Goal: Task Accomplishment & Management: Manage account settings

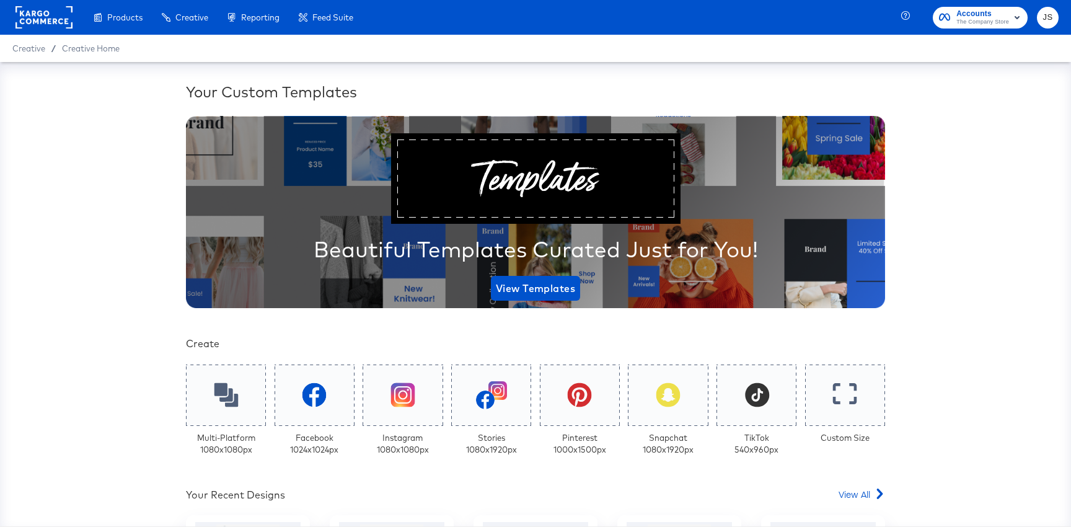
click at [999, 10] on span "Accounts" at bounding box center [982, 13] width 53 height 13
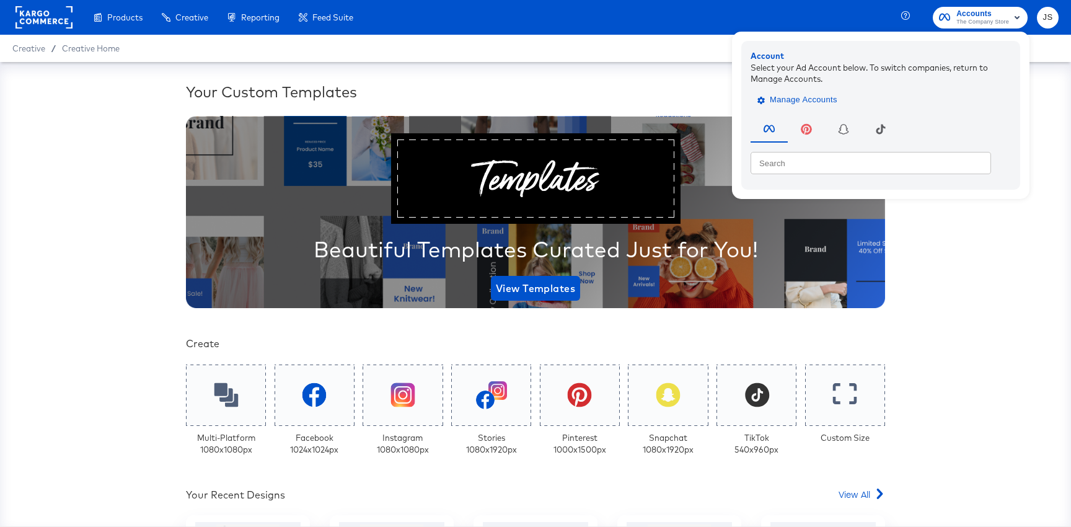
click at [828, 103] on span "Manage Accounts" at bounding box center [798, 100] width 77 height 14
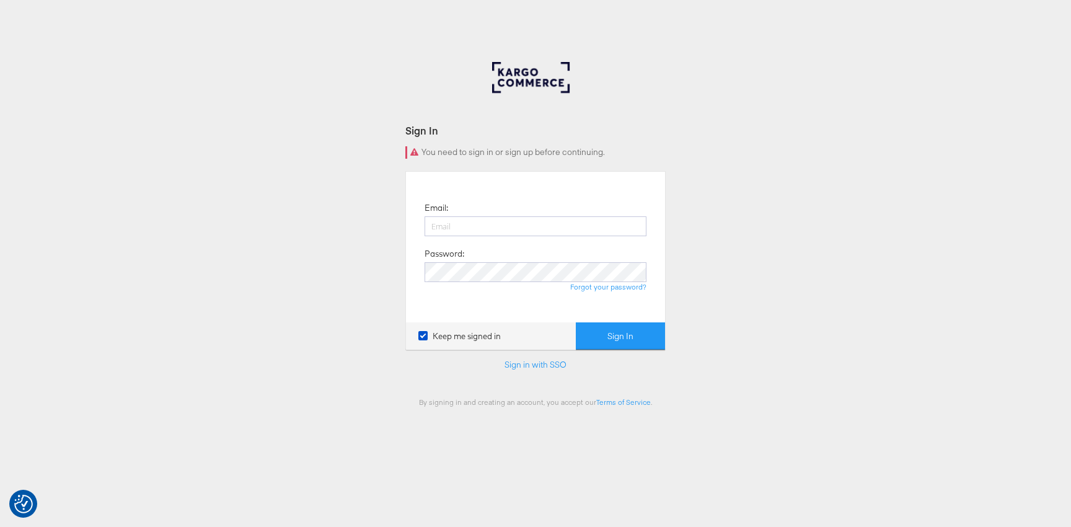
click at [558, 216] on div "Email: Password: Forgot your password?" at bounding box center [535, 247] width 240 height 132
click at [555, 221] on input "email" at bounding box center [536, 226] width 222 height 20
type input "jiana.santos@kargo.com"
click at [576, 322] on button "Sign In" at bounding box center [620, 336] width 89 height 28
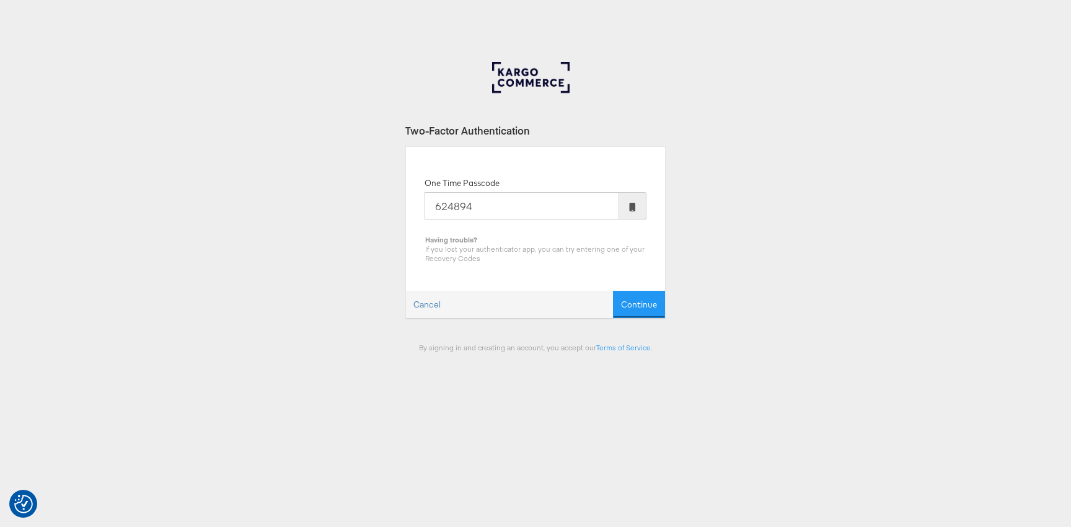
type input "624894"
click at [613, 291] on button "Continue" at bounding box center [639, 305] width 52 height 28
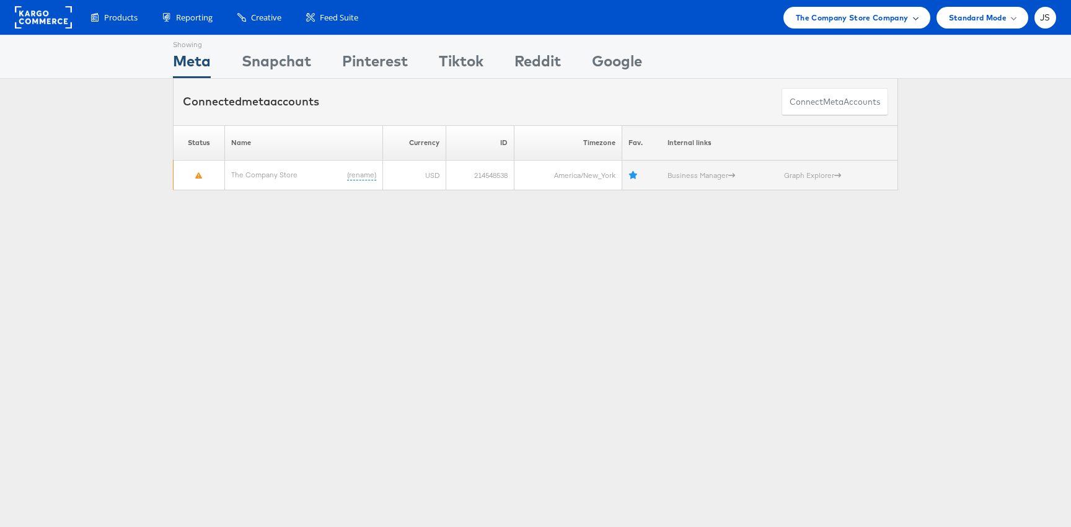
click at [907, 18] on span "The Company Store Company" at bounding box center [852, 17] width 113 height 13
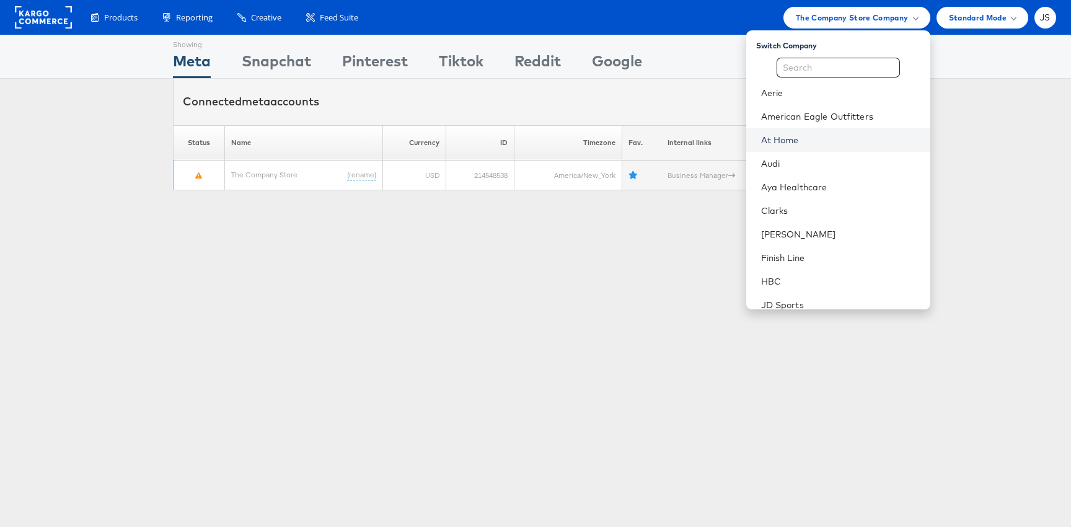
scroll to position [315, 0]
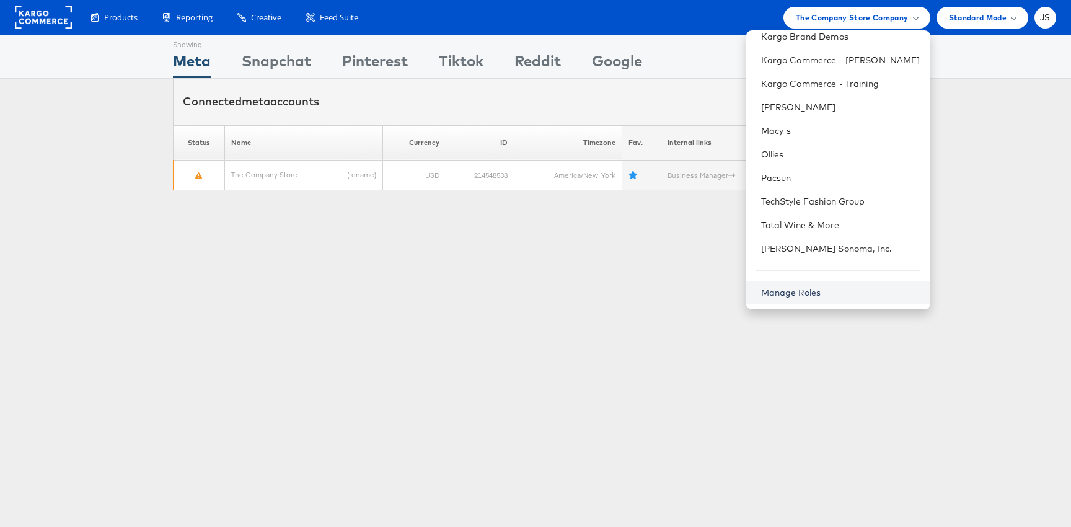
click at [821, 296] on link "Manage Roles" at bounding box center [791, 292] width 60 height 11
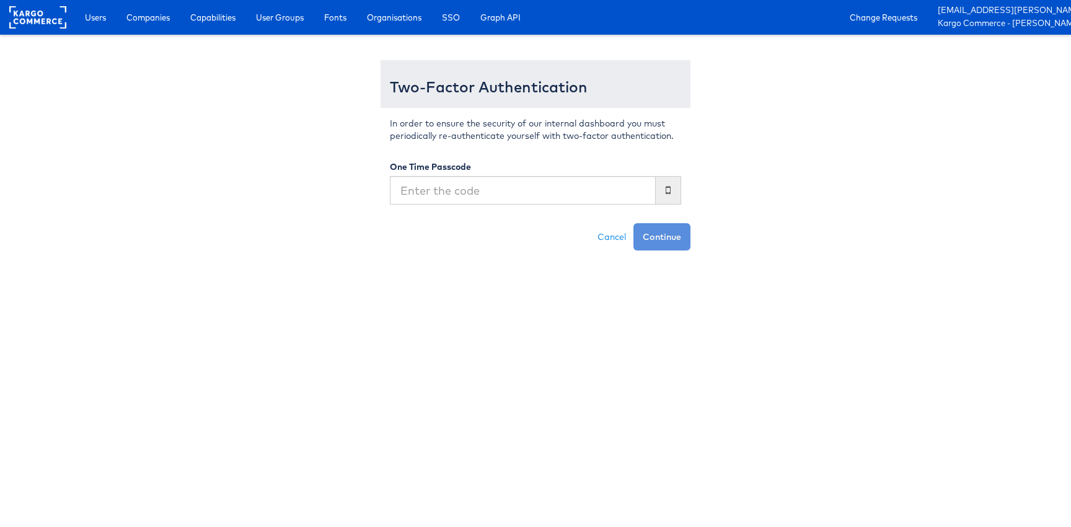
click at [597, 209] on div "In order to ensure the security of our internal dashboard you must periodically…" at bounding box center [536, 165] width 310 height 115
click at [596, 191] on input "text" at bounding box center [523, 190] width 266 height 29
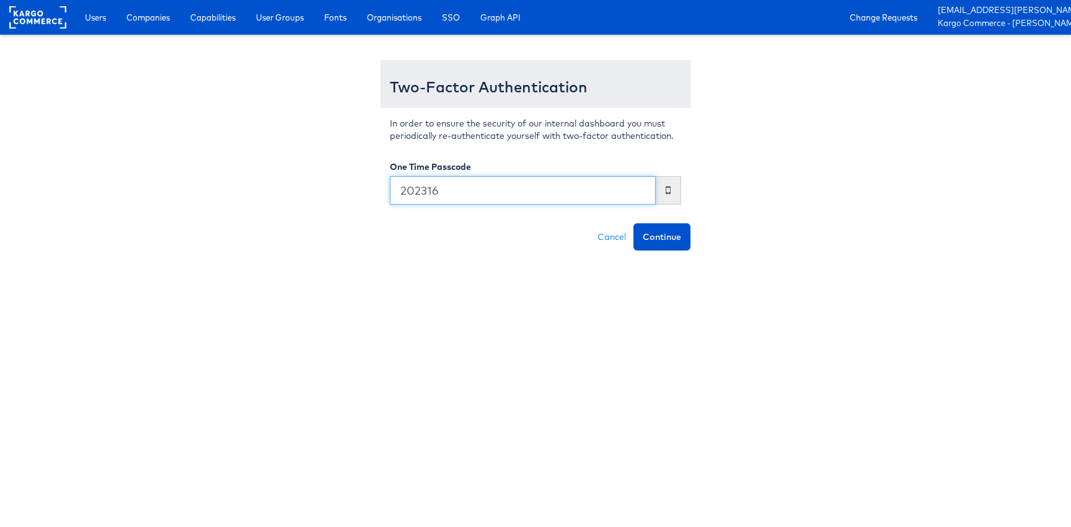
type input "202316"
click at [633, 223] on button "Continue" at bounding box center [661, 236] width 57 height 27
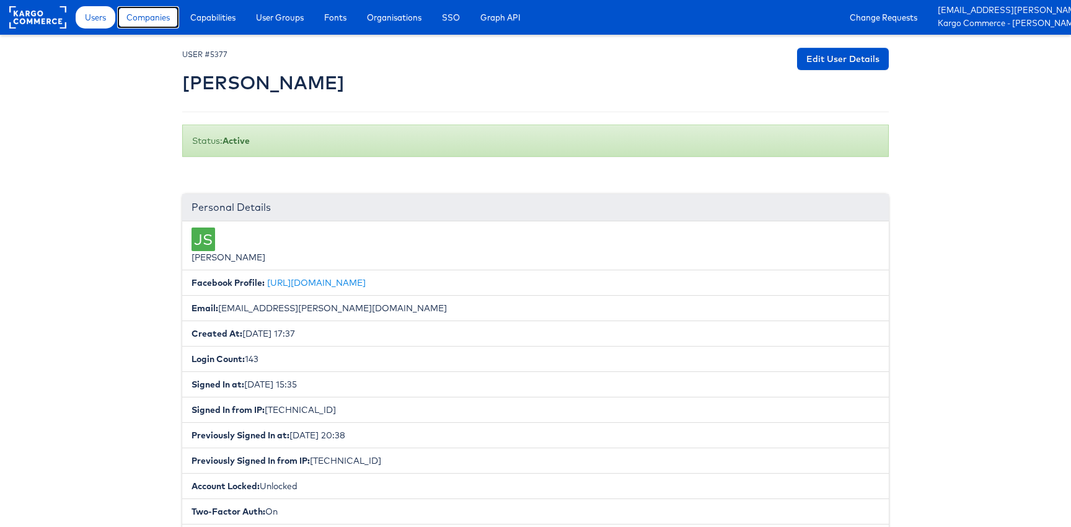
click at [149, 12] on span "Companies" at bounding box center [147, 17] width 43 height 12
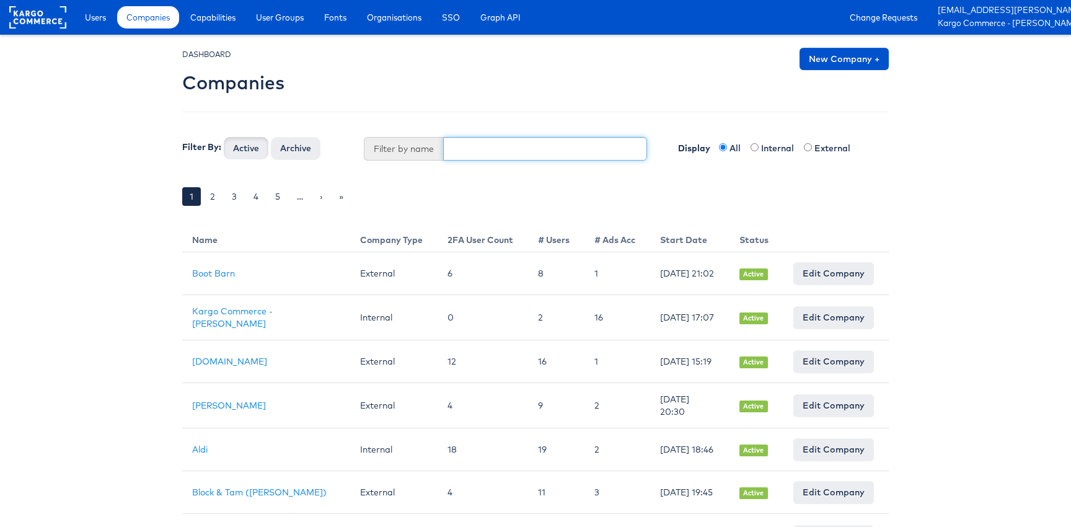
click at [514, 157] on input "text" at bounding box center [545, 149] width 205 height 24
type input "Primark"
click at [224, 137] on button "Active" at bounding box center [246, 148] width 45 height 22
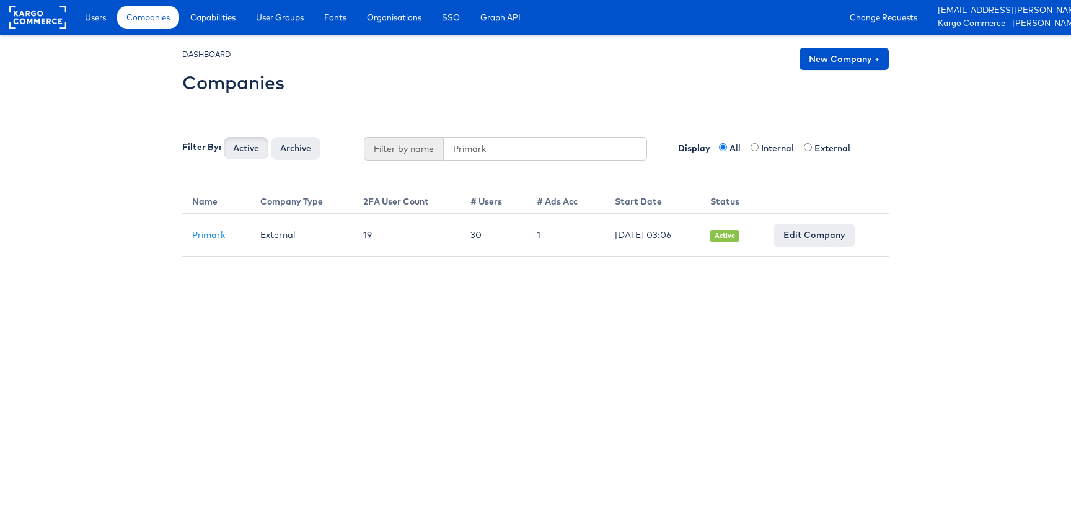
click at [485, 257] on html "Users Companies Capabilities User Groups Fonts Organisations SSO Graph API Chan…" at bounding box center [535, 128] width 1071 height 257
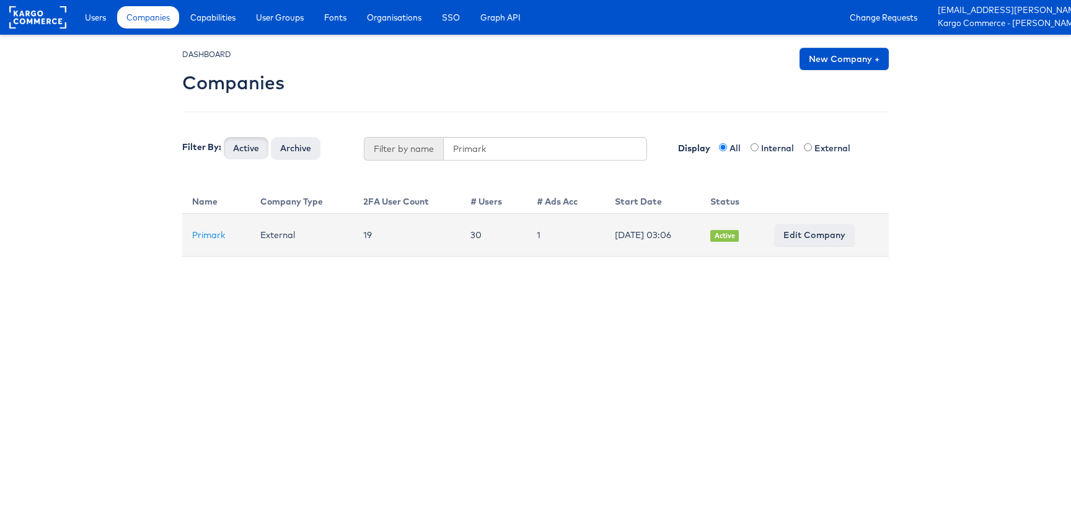
click at [236, 242] on td "Primark" at bounding box center [216, 235] width 68 height 43
click at [227, 237] on td "Primark" at bounding box center [216, 235] width 68 height 43
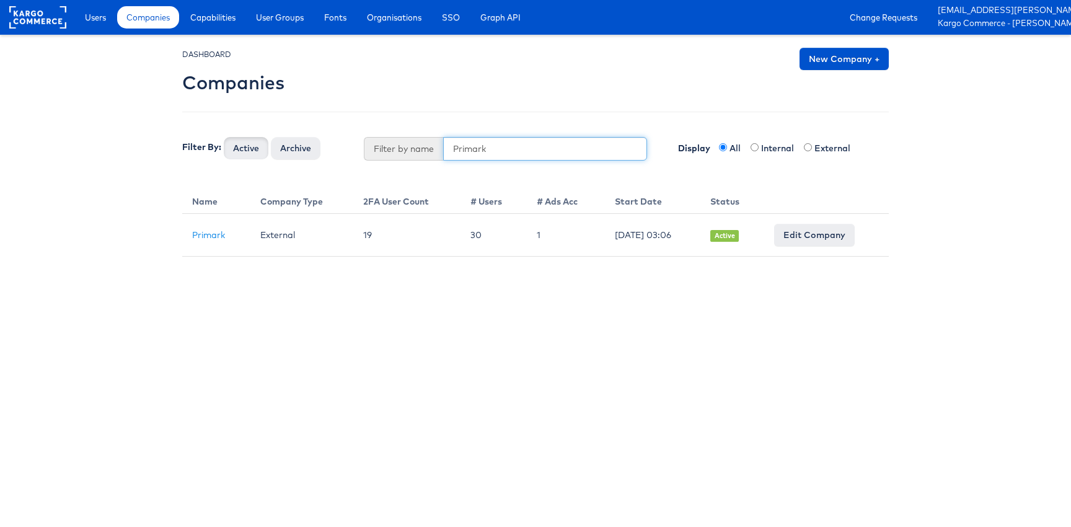
drag, startPoint x: 498, startPoint y: 151, endPoint x: 417, endPoint y: 150, distance: 81.2
click at [417, 150] on div "Filter by name Primark" at bounding box center [506, 149] width 284 height 24
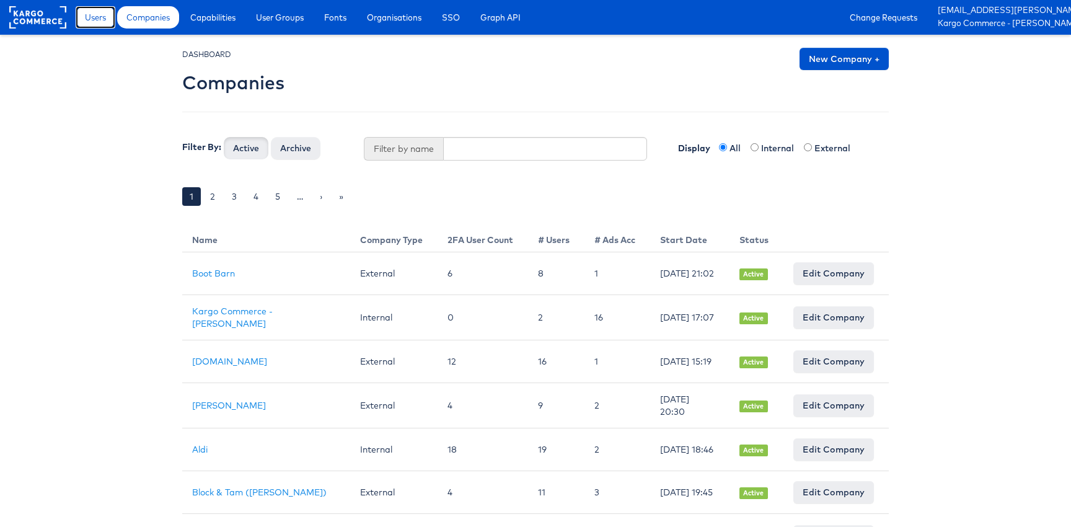
click at [105, 21] on span "Users" at bounding box center [95, 17] width 21 height 12
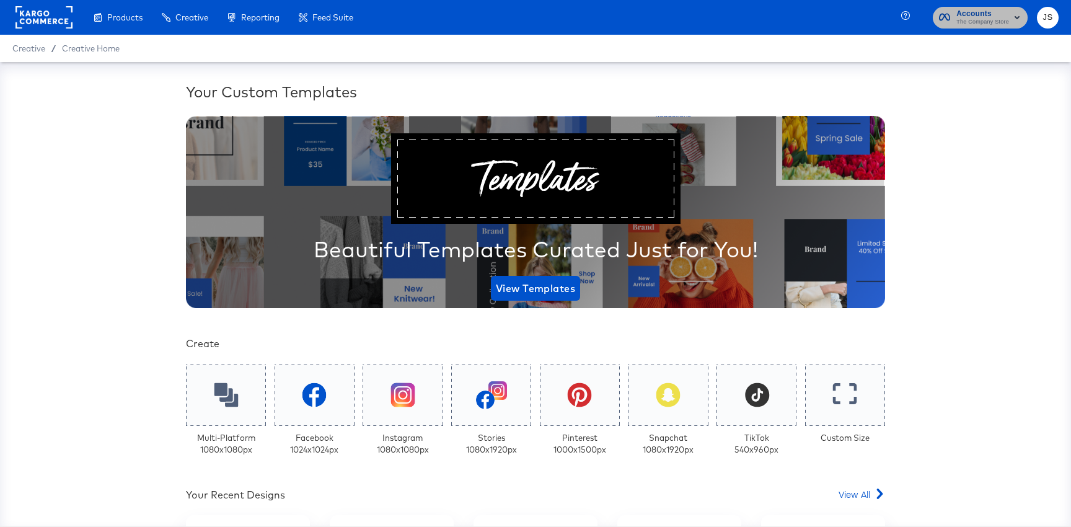
click at [992, 18] on span "The Company Store" at bounding box center [982, 22] width 53 height 10
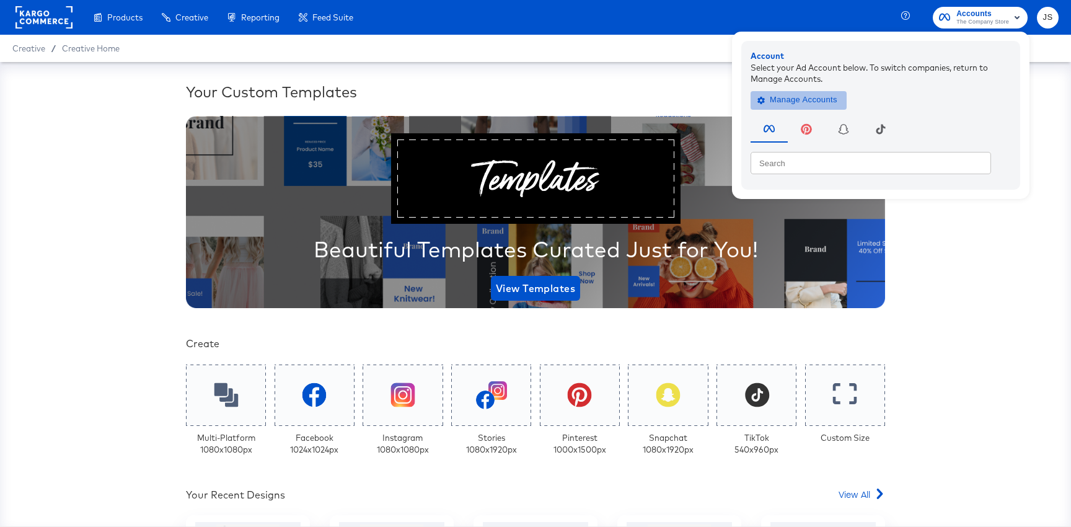
click at [829, 99] on span "Manage Accounts" at bounding box center [798, 100] width 77 height 14
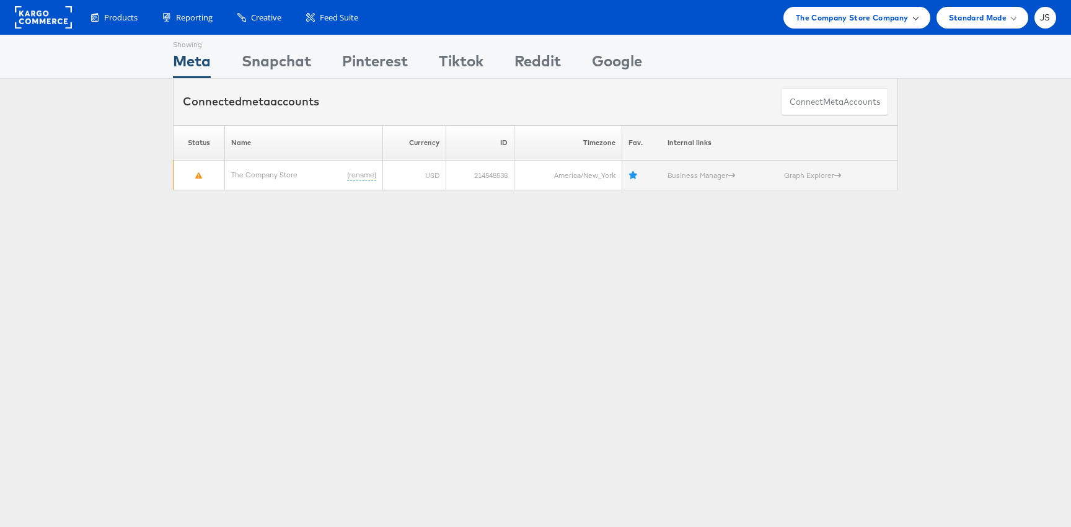
click at [904, 25] on div "The Company Store Company" at bounding box center [856, 18] width 147 height 22
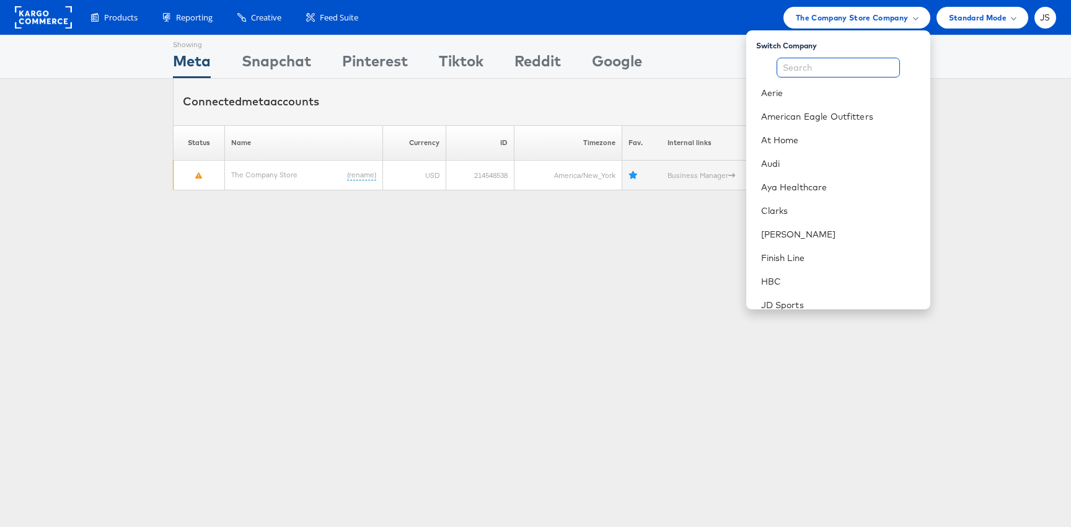
click at [830, 66] on input "text" at bounding box center [838, 68] width 123 height 20
type input "p"
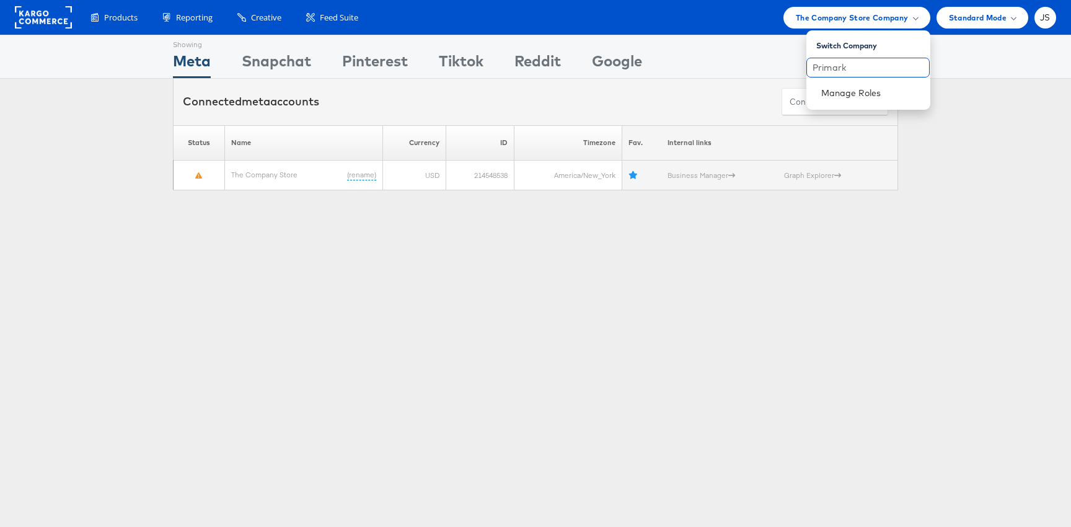
type input "Primark"
click at [833, 95] on link "Manage Roles" at bounding box center [851, 92] width 60 height 11
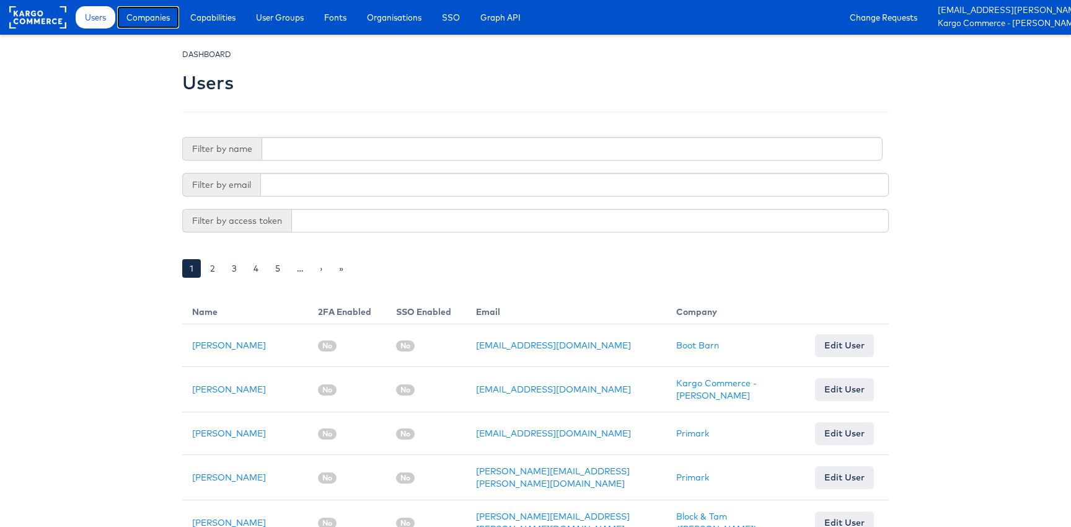
click at [133, 24] on link "Companies" at bounding box center [148, 17] width 62 height 22
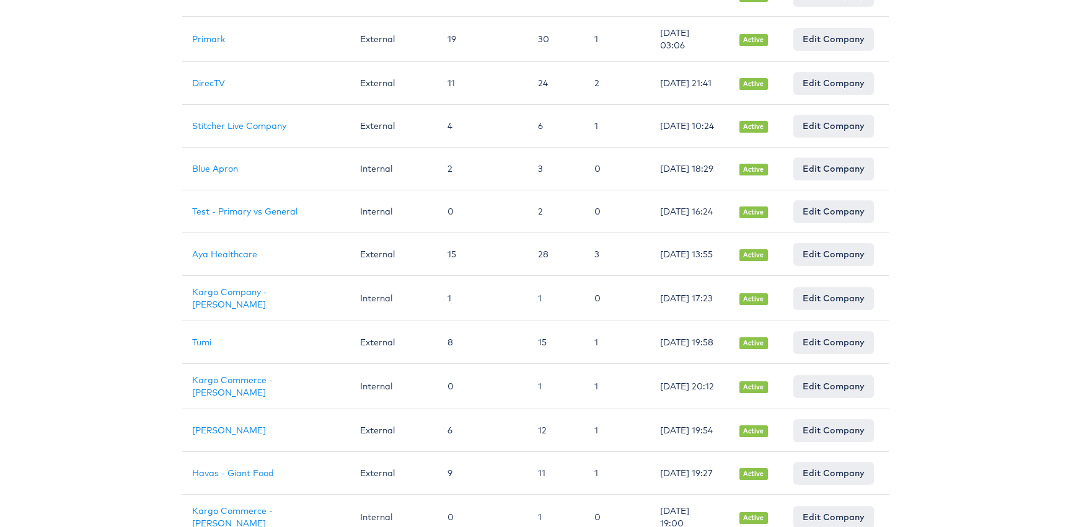
scroll to position [893, 0]
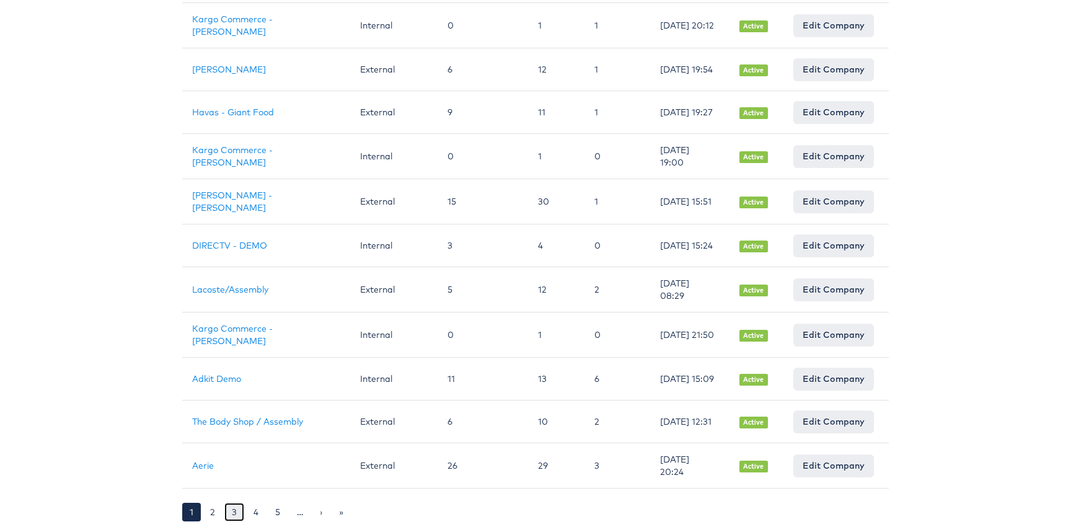
click at [224, 512] on link "3" at bounding box center [234, 512] width 20 height 19
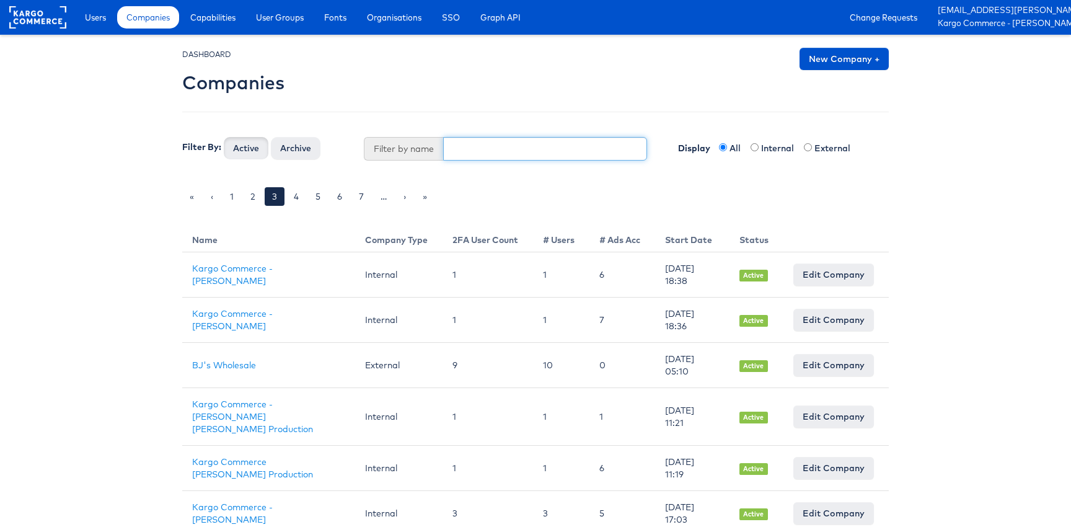
click at [444, 156] on input "text" at bounding box center [545, 149] width 205 height 24
type input "Primark"
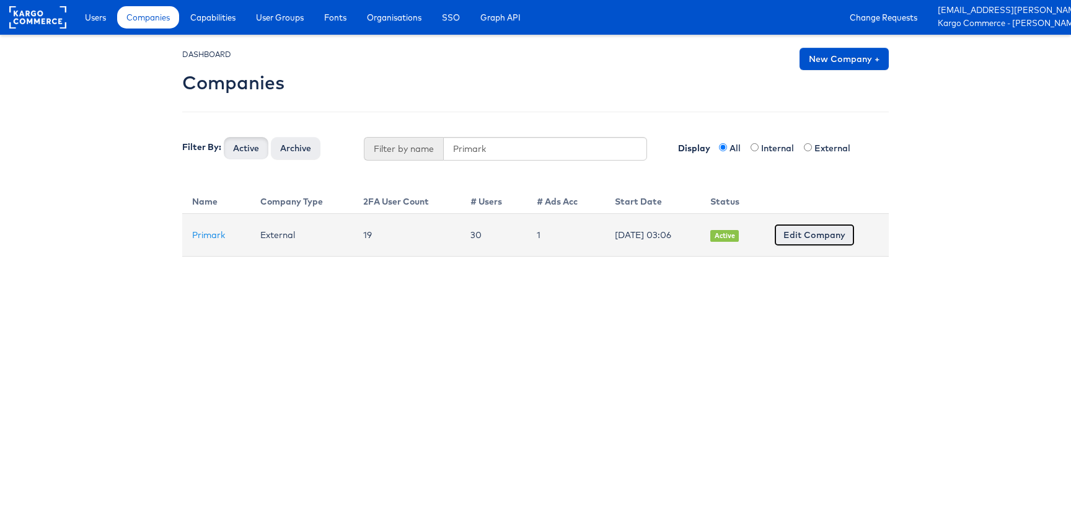
click at [809, 242] on link "Edit Company" at bounding box center [814, 235] width 81 height 22
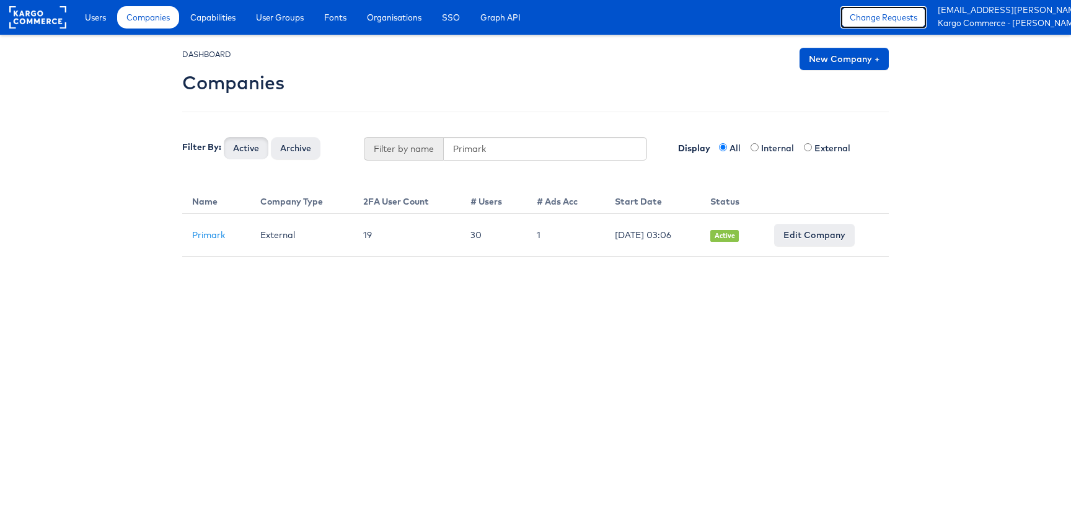
click at [902, 20] on link "Change Requests" at bounding box center [883, 17] width 86 height 22
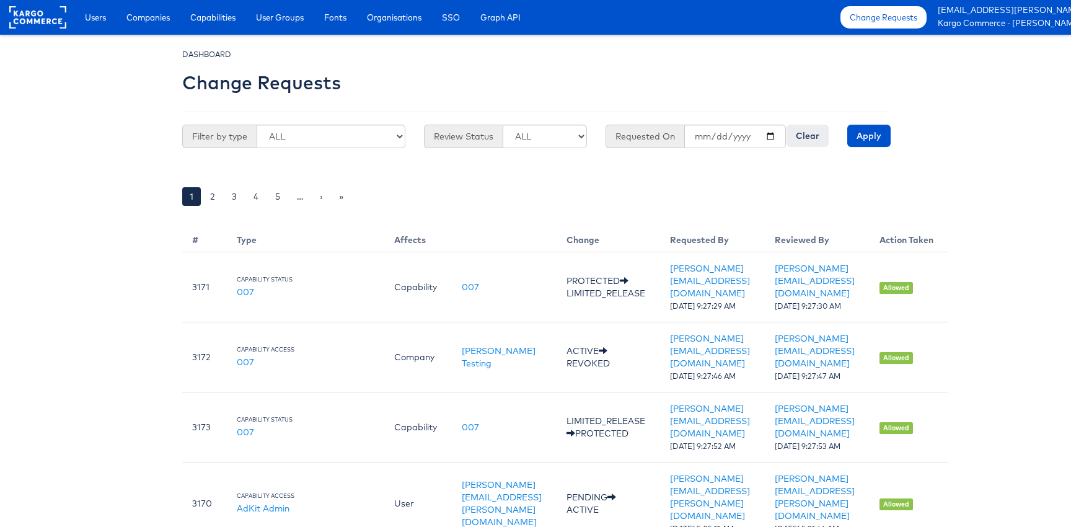
scroll to position [0, 30]
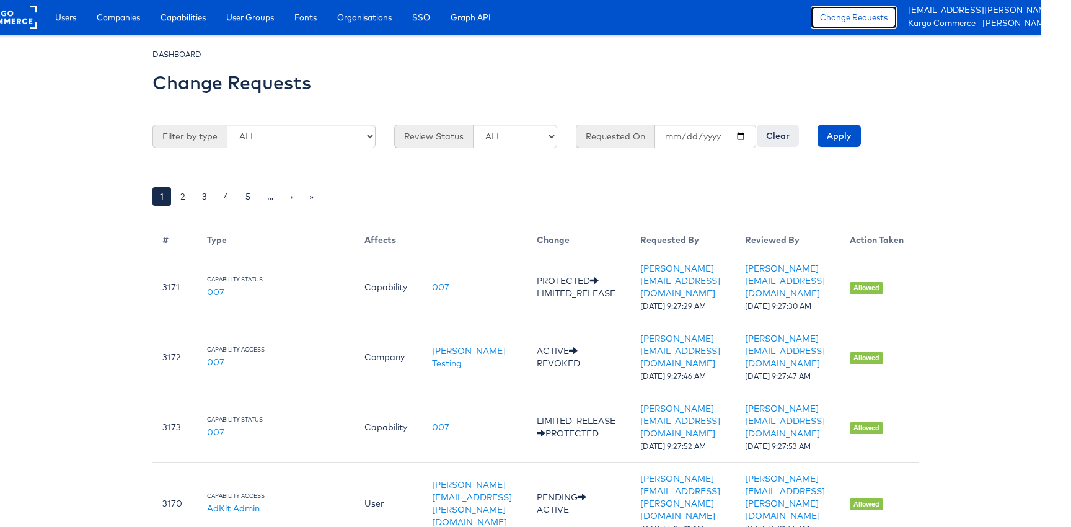
click at [885, 14] on link "Change Requests" at bounding box center [854, 17] width 86 height 22
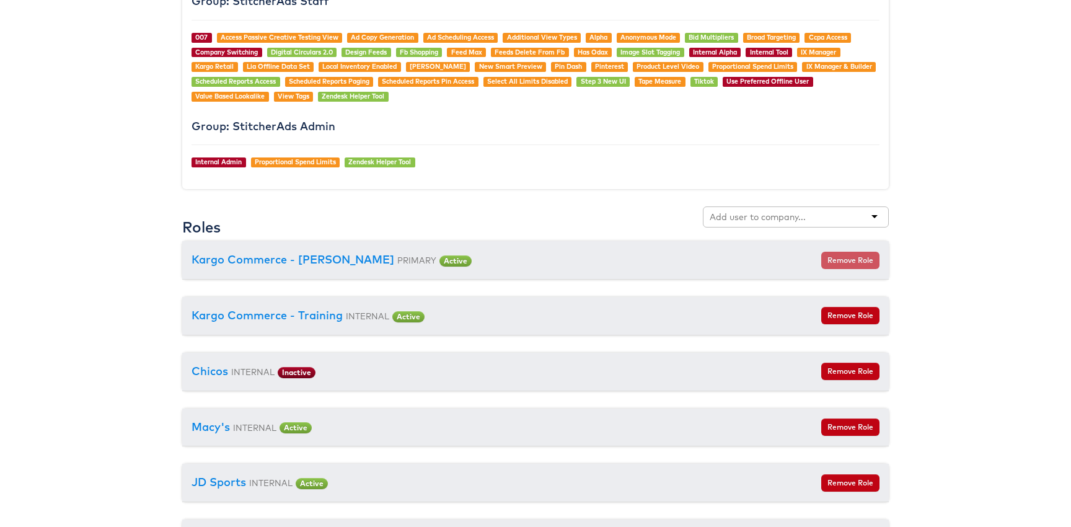
scroll to position [1210, 0]
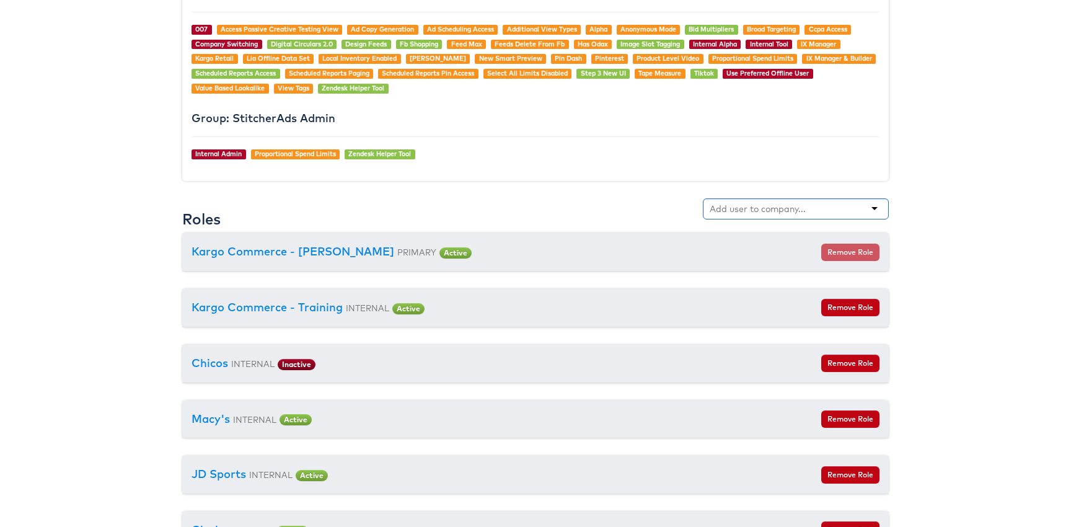
click at [760, 207] on input "text" at bounding box center [759, 209] width 98 height 12
type input "p"
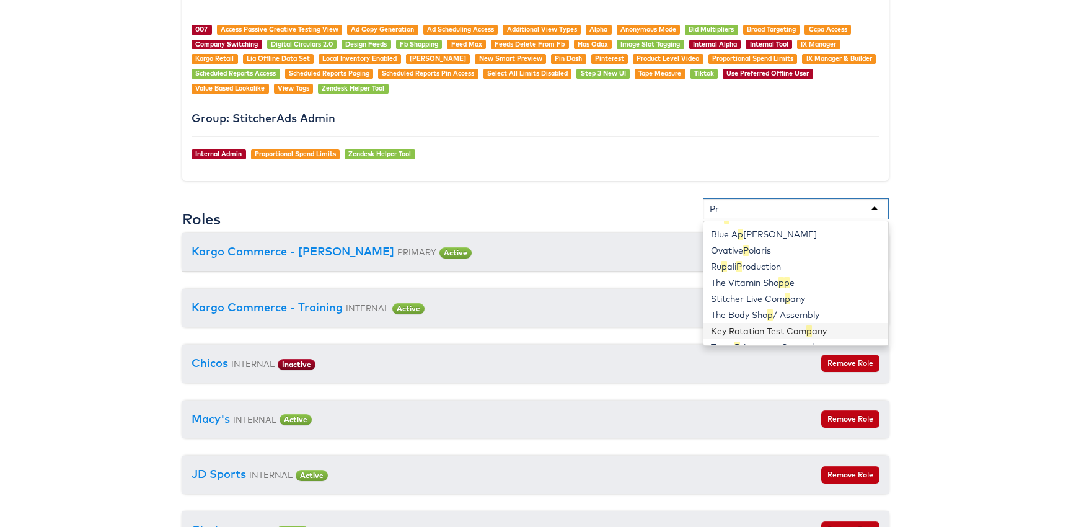
scroll to position [3, 0]
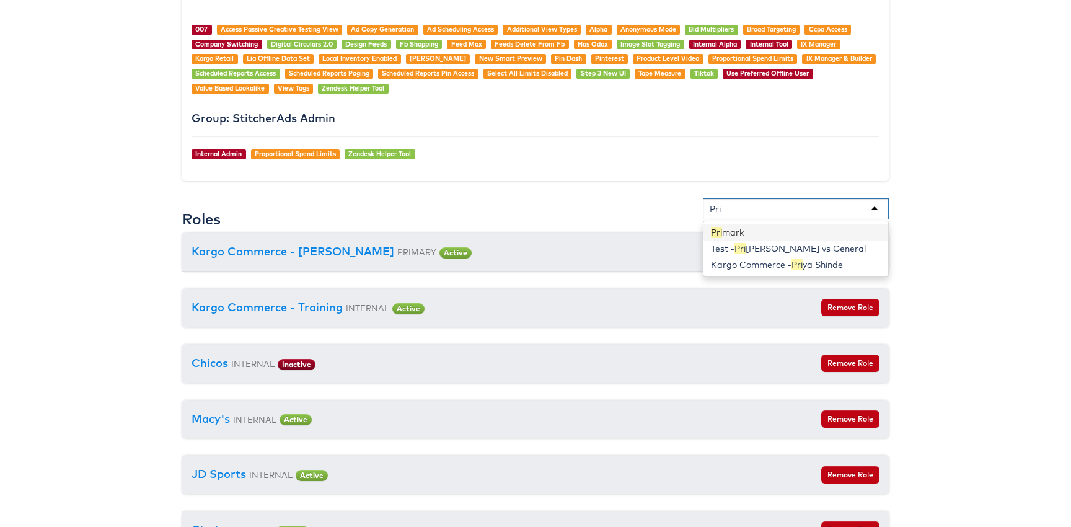
type input "Prim"
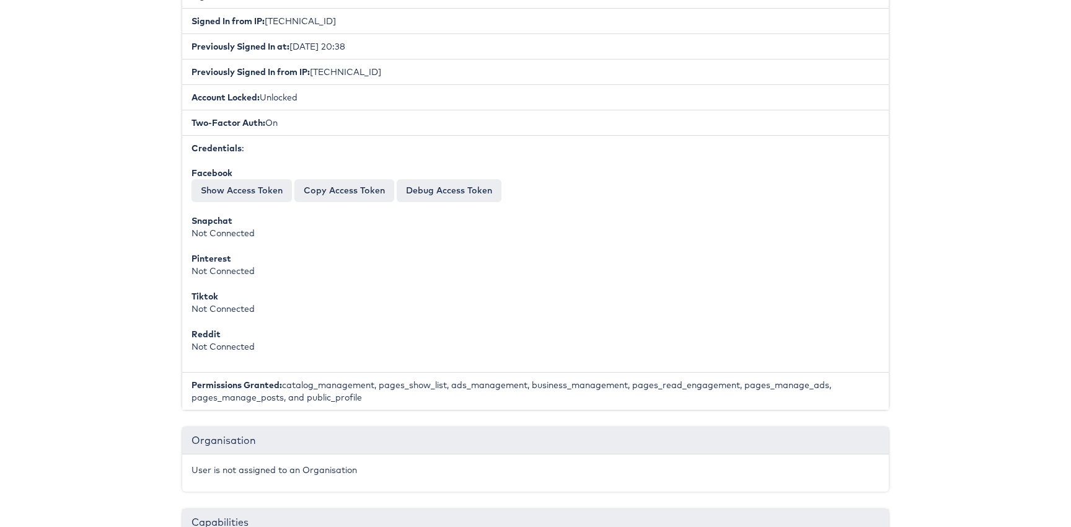
scroll to position [0, 0]
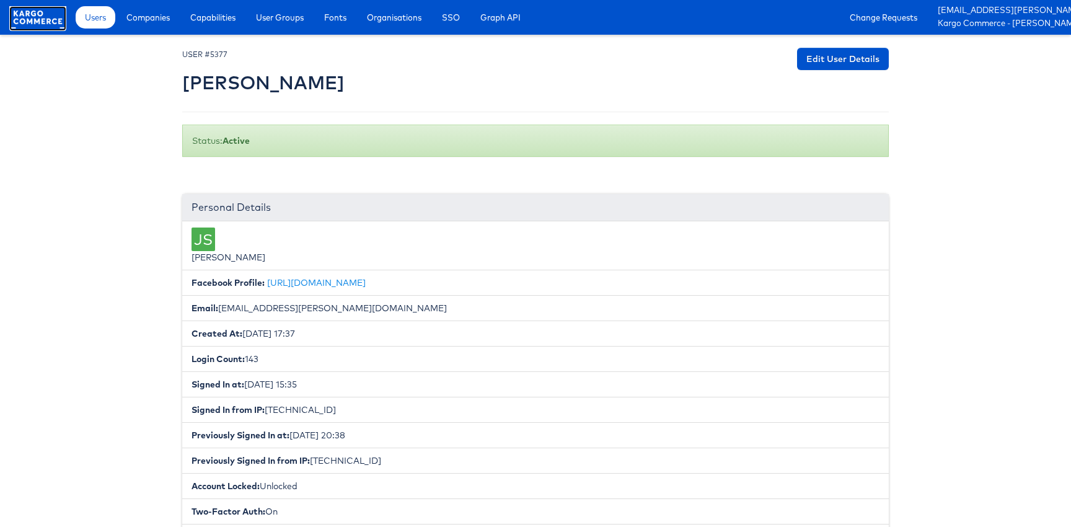
click at [57, 24] on rect at bounding box center [37, 17] width 57 height 22
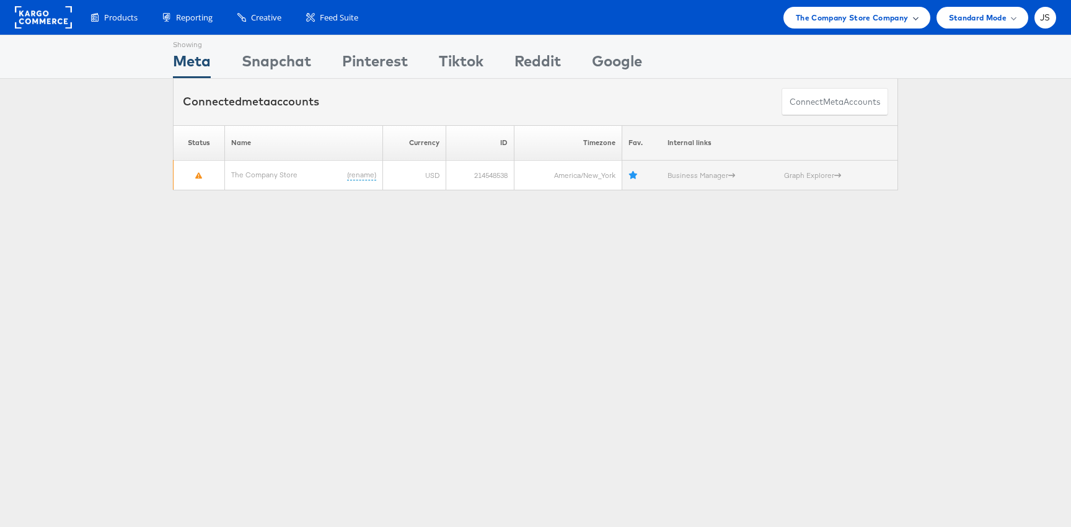
click at [917, 15] on div "The Company Store Company" at bounding box center [856, 18] width 147 height 22
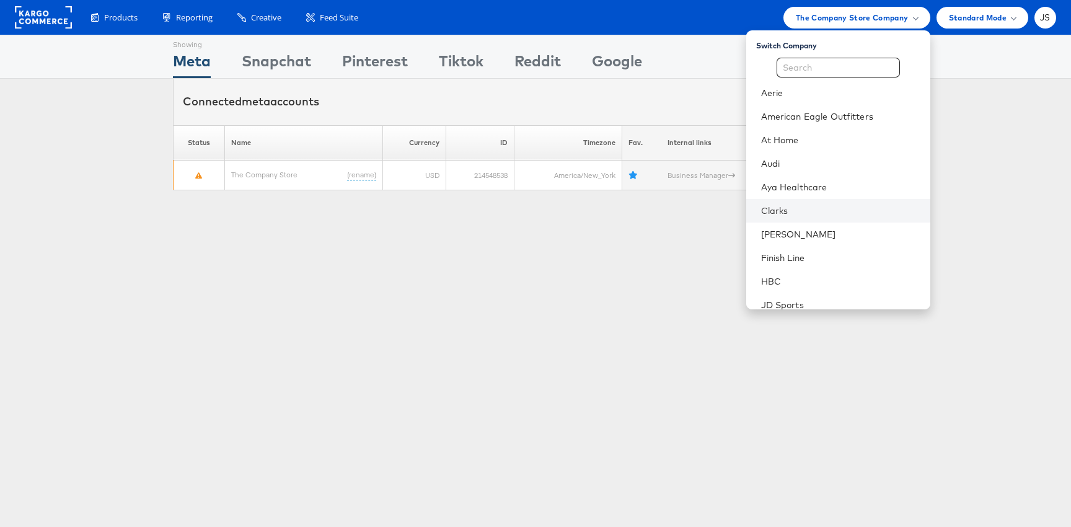
scroll to position [339, 0]
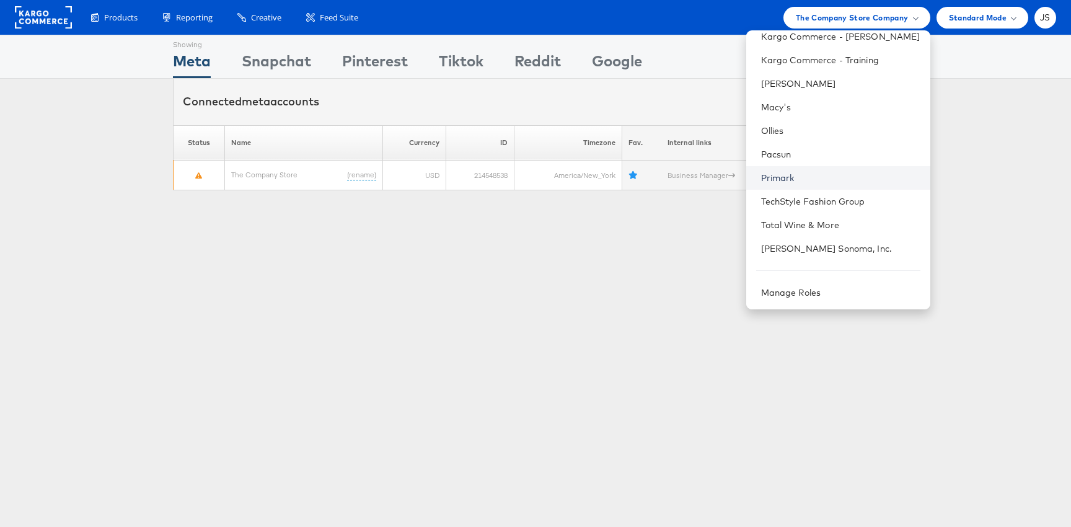
click at [858, 172] on link "Primark" at bounding box center [840, 178] width 159 height 12
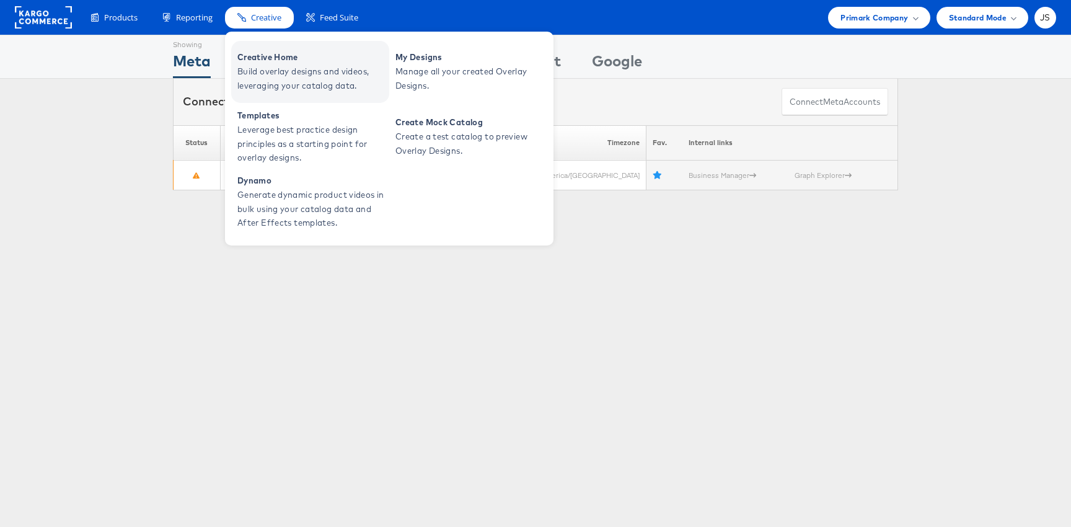
click at [265, 82] on span "Build overlay designs and videos, leveraging your catalog data." at bounding box center [311, 78] width 149 height 29
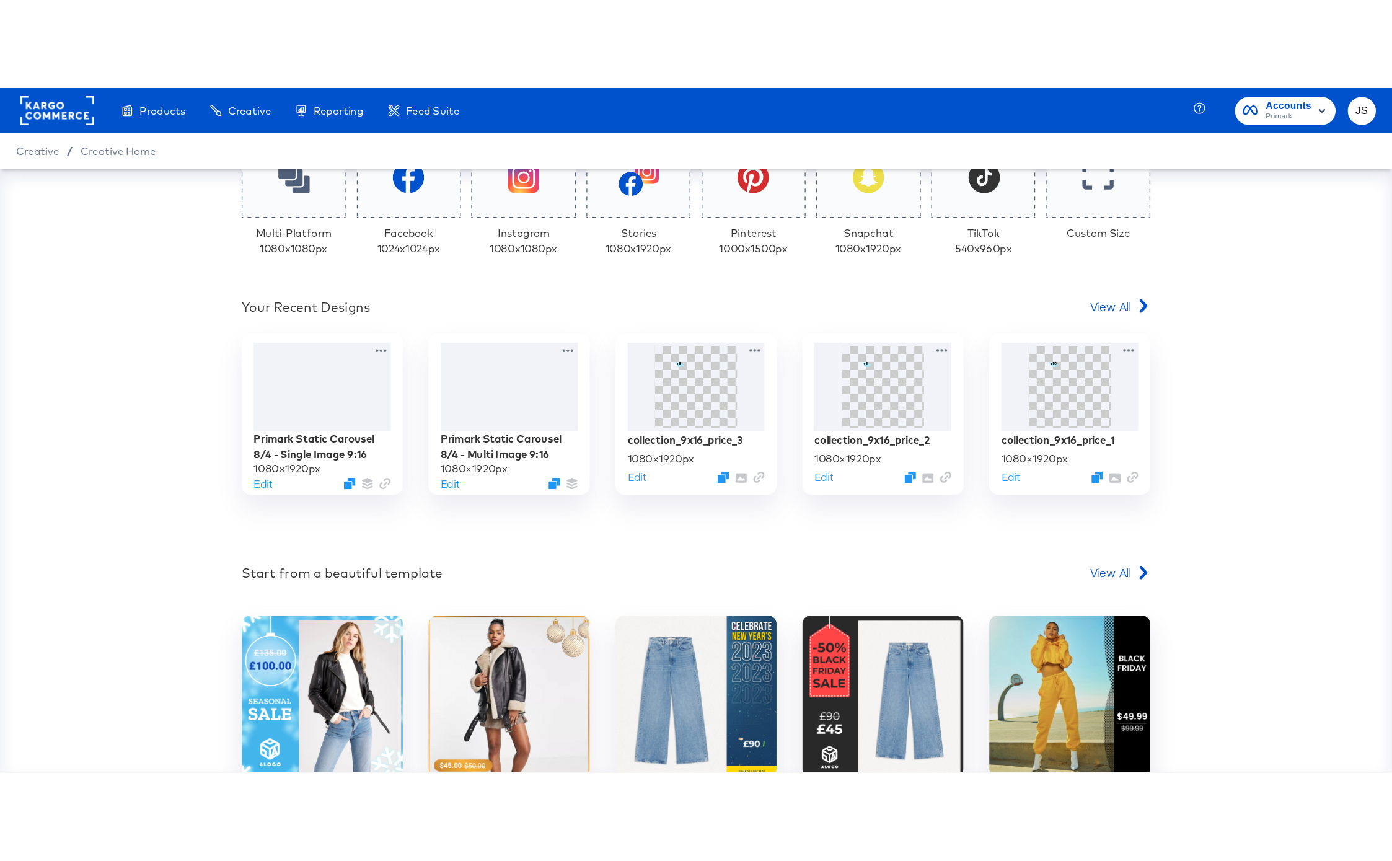
scroll to position [307, 0]
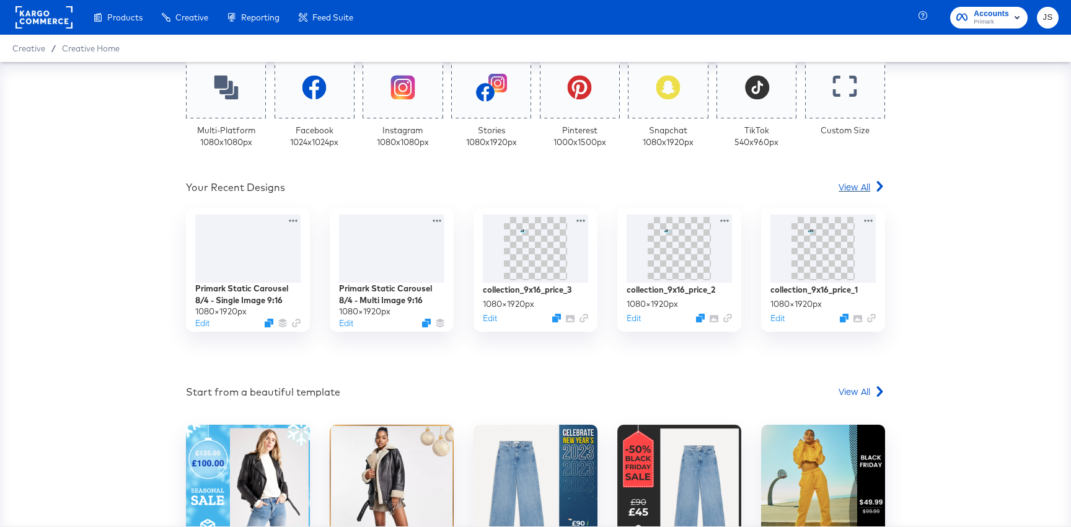
click at [849, 191] on span "View All" at bounding box center [855, 186] width 32 height 12
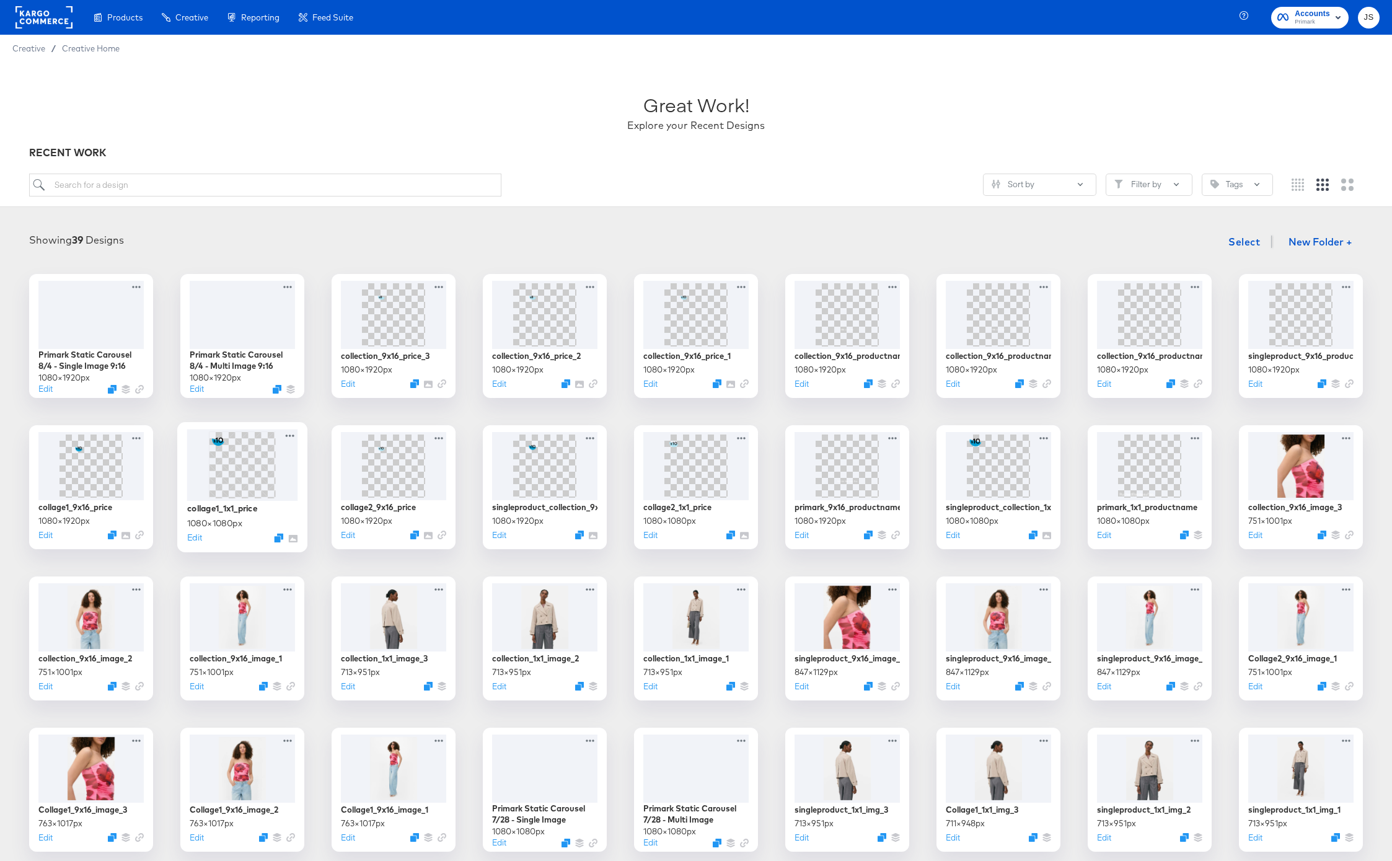
click at [234, 453] on img at bounding box center [242, 464] width 66 height 66
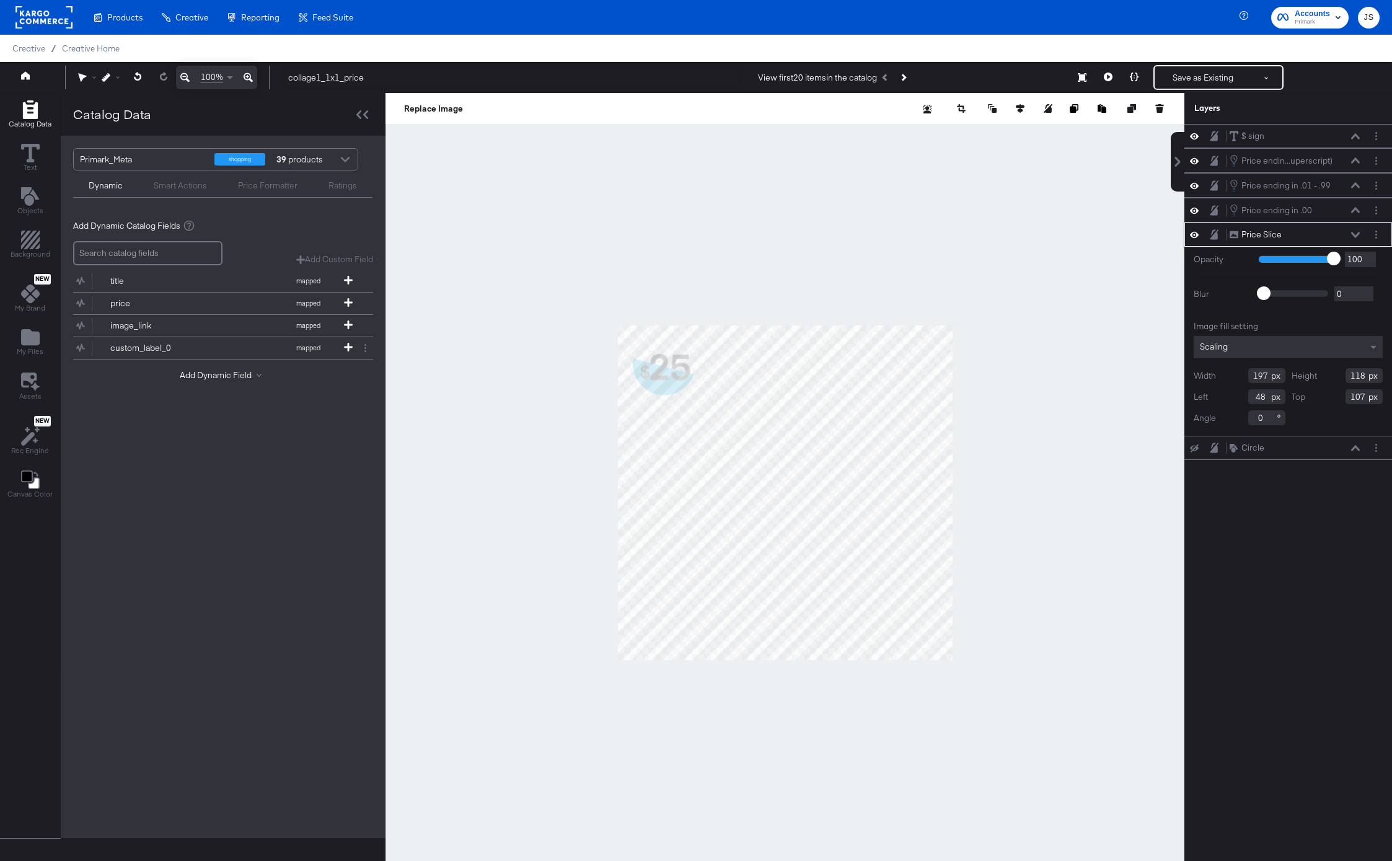
click at [1070, 236] on icon at bounding box center [1355, 235] width 9 height 6
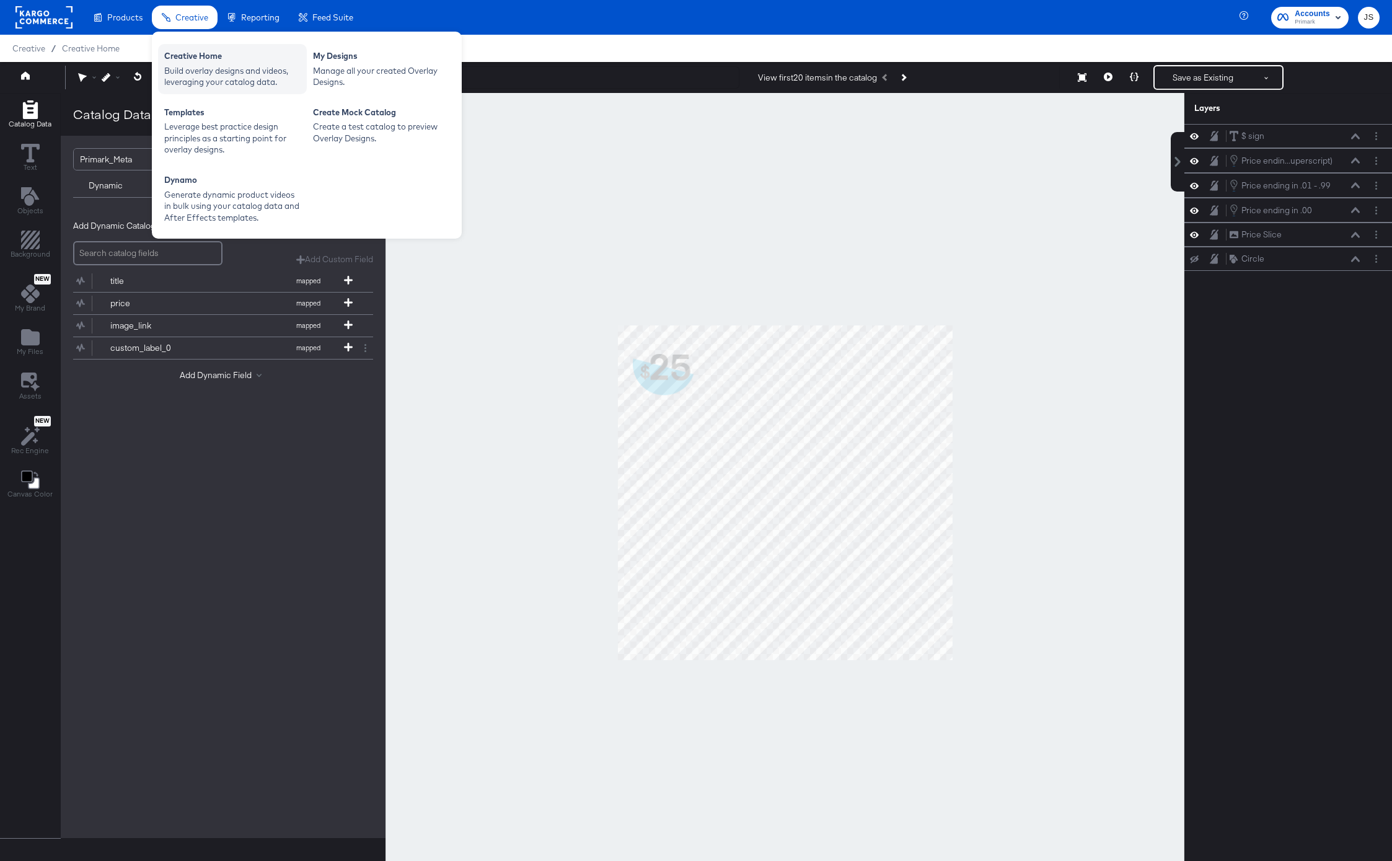
click at [192, 84] on div "Build overlay designs and videos, leveraging your catalog data." at bounding box center [232, 76] width 136 height 23
